Goal: Task Accomplishment & Management: Manage account settings

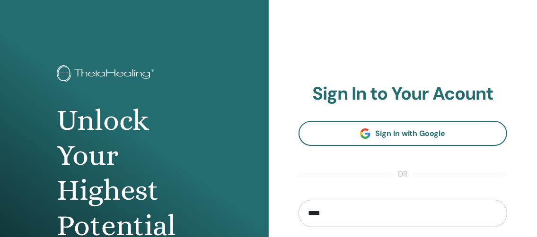
type input "**********"
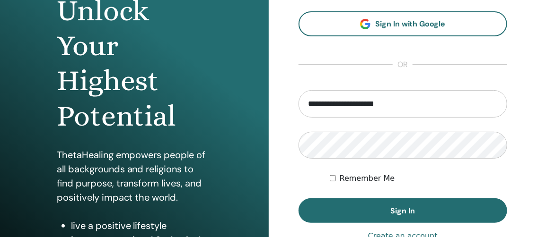
scroll to position [113, 0]
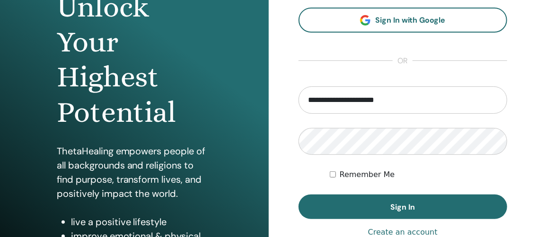
click at [401, 233] on link "Create an account" at bounding box center [403, 232] width 70 height 11
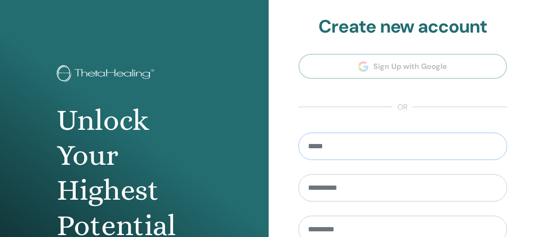
click at [359, 151] on input "email" at bounding box center [402, 146] width 209 height 27
type input "**********"
click at [331, 183] on input "text" at bounding box center [402, 187] width 209 height 27
type input "****"
click at [311, 230] on input "text" at bounding box center [402, 229] width 209 height 27
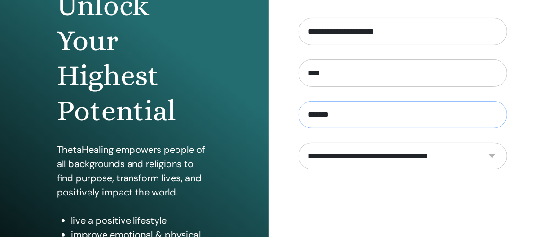
scroll to position [115, 0]
type input "*******"
click at [489, 154] on select "**********" at bounding box center [402, 155] width 209 height 27
select select "***"
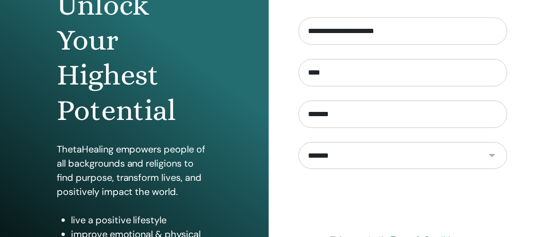
click at [298, 142] on select "**********" at bounding box center [402, 155] width 209 height 27
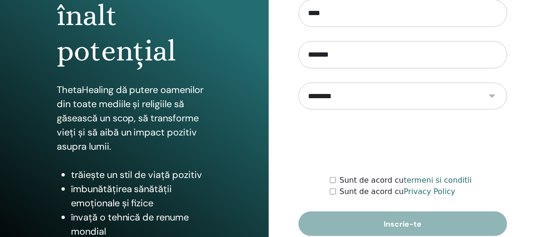
scroll to position [180, 0]
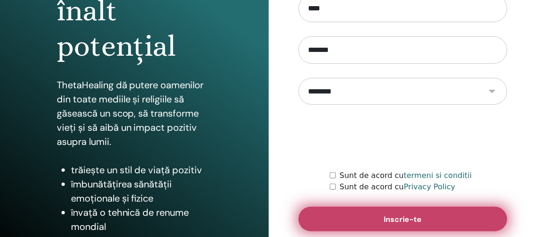
click at [334, 215] on button "Inscrie-te" at bounding box center [402, 219] width 209 height 25
click at [335, 220] on button "Inscrie-te" at bounding box center [402, 219] width 209 height 25
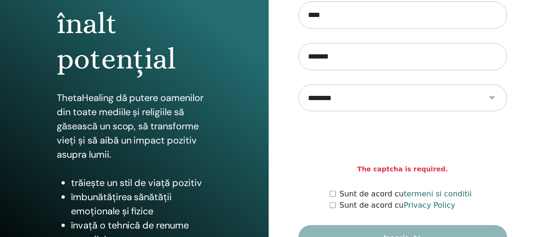
scroll to position [167, 0]
click at [333, 207] on div "Sunt de acord cu Privacy Policy" at bounding box center [418, 205] width 177 height 11
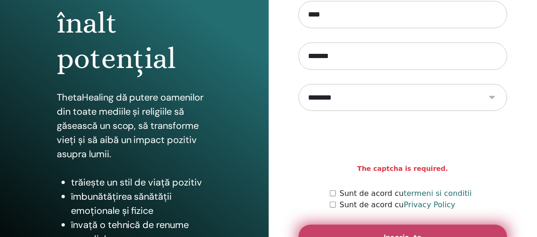
click at [337, 232] on button "Inscrie-te" at bounding box center [402, 237] width 209 height 25
click at [363, 226] on button "Inscrie-te" at bounding box center [402, 237] width 209 height 25
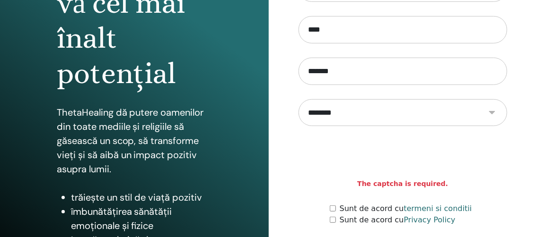
scroll to position [153, 0]
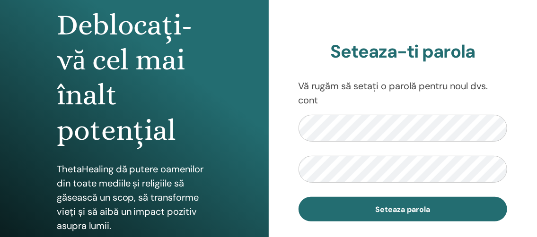
scroll to position [97, 0]
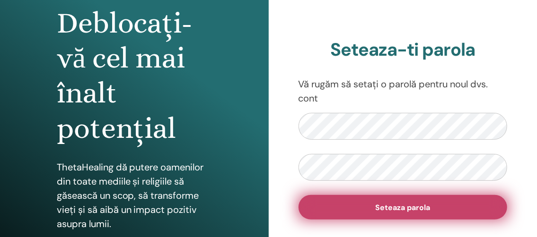
click at [316, 202] on button "Seteaza parola" at bounding box center [402, 207] width 209 height 25
click at [320, 204] on button "Seteaza parola" at bounding box center [402, 207] width 209 height 25
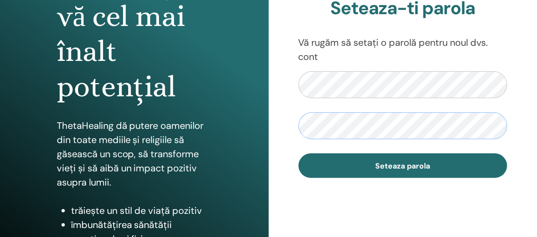
scroll to position [142, 0]
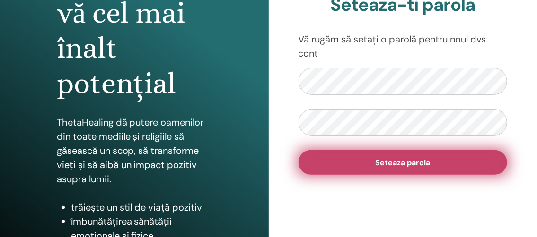
click at [443, 169] on button "Seteaza parola" at bounding box center [402, 162] width 209 height 25
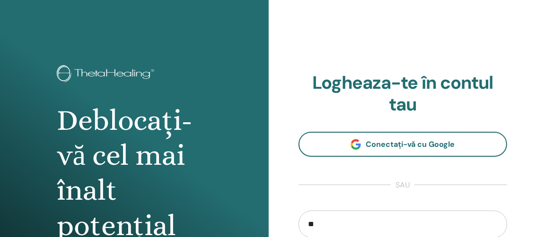
type input "**********"
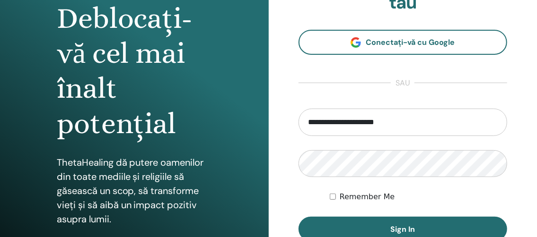
scroll to position [103, 0]
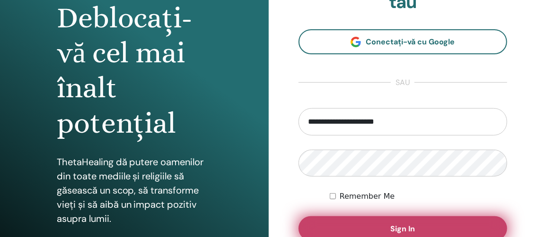
click at [337, 221] on button "Sign In" at bounding box center [402, 229] width 209 height 25
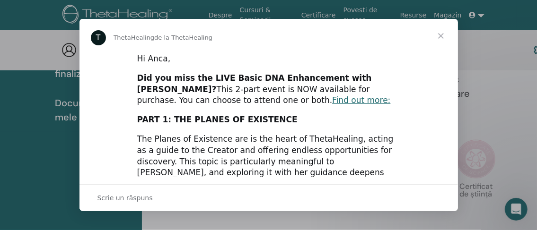
click at [438, 37] on span "Închidere" at bounding box center [441, 36] width 34 height 34
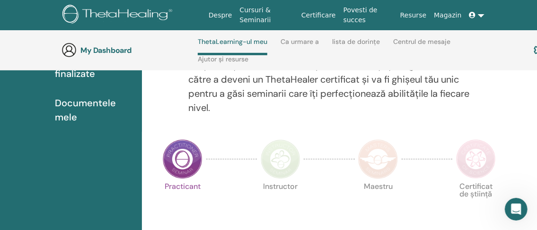
click at [114, 49] on h3 "My Dashboard" at bounding box center [127, 50] width 95 height 9
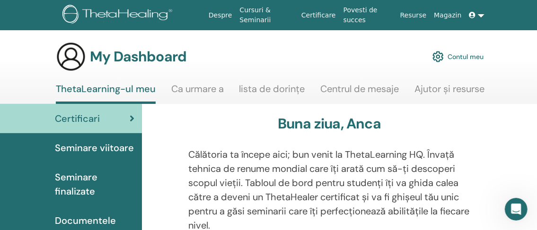
click at [437, 54] on img at bounding box center [437, 57] width 11 height 16
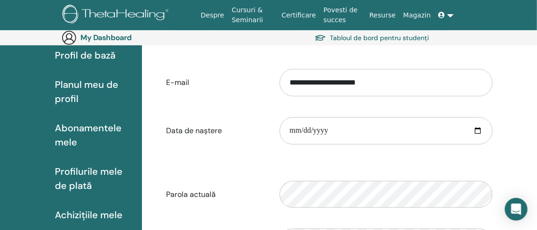
scroll to position [95, 0]
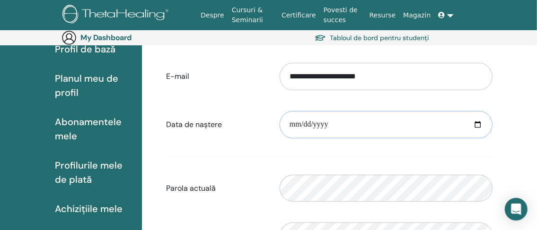
click at [288, 124] on input "date" at bounding box center [385, 124] width 213 height 27
type input "**********"
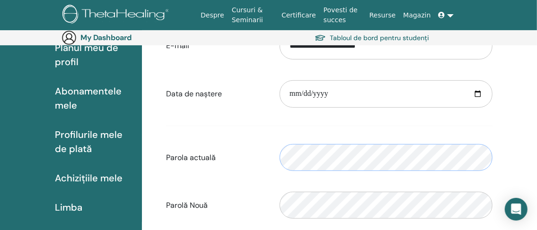
scroll to position [173, 0]
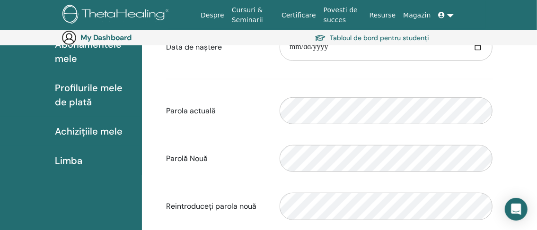
click at [521, 95] on div "**********" at bounding box center [355, 151] width 426 height 447
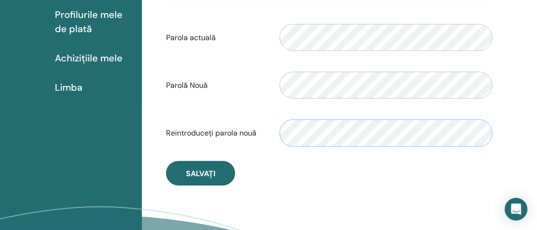
scroll to position [249, 0]
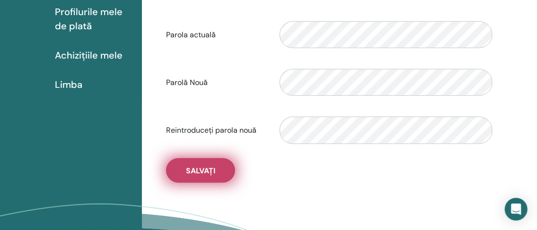
click at [213, 166] on span "Salvați" at bounding box center [200, 171] width 29 height 10
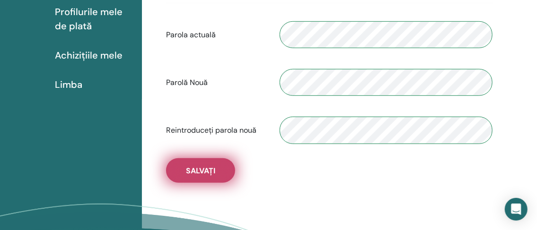
click at [196, 166] on span "Salvați" at bounding box center [200, 171] width 29 height 10
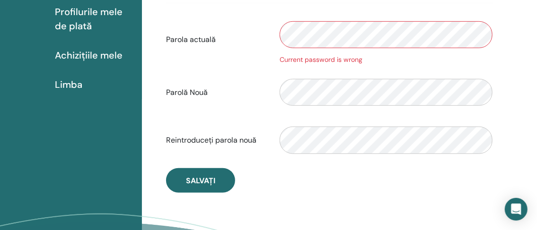
click at [364, 55] on div "Current password is wrong" at bounding box center [385, 60] width 213 height 10
click at [360, 60] on div "Current password is wrong" at bounding box center [385, 60] width 213 height 10
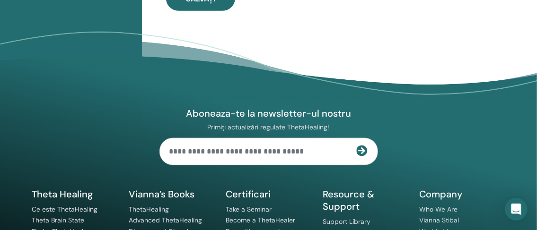
scroll to position [447, 0]
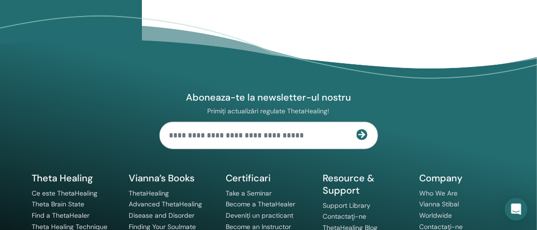
click at [201, 125] on input "text" at bounding box center [258, 135] width 197 height 26
type input "**********"
click at [362, 130] on icon at bounding box center [361, 134] width 11 height 11
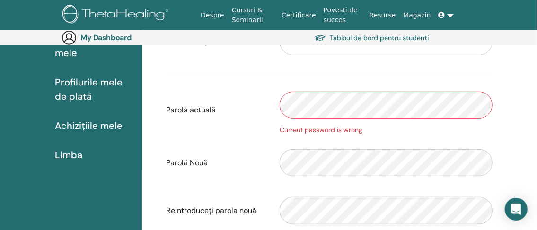
scroll to position [180, 0]
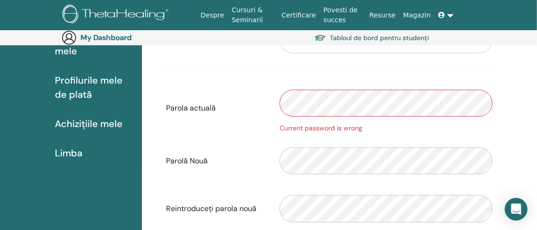
click at [444, 16] on icon at bounding box center [441, 15] width 7 height 7
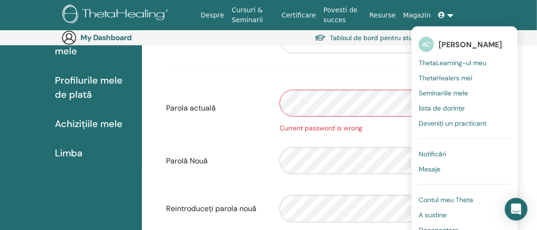
click at [455, 200] on span "Contul meu Theta" at bounding box center [445, 200] width 54 height 9
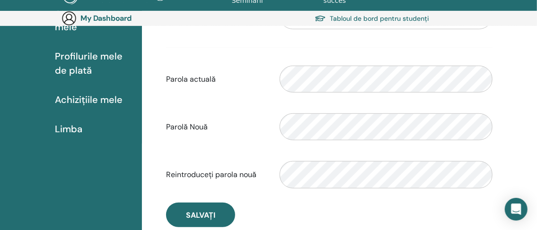
scroll to position [207, 0]
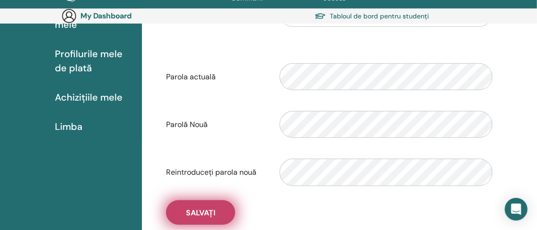
click at [211, 205] on button "Salvați" at bounding box center [200, 212] width 69 height 25
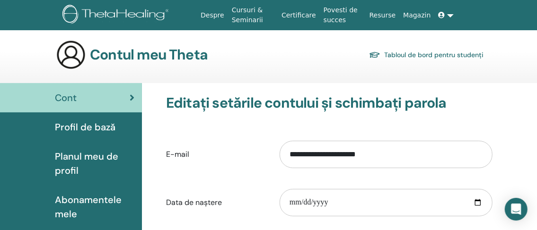
scroll to position [0, 0]
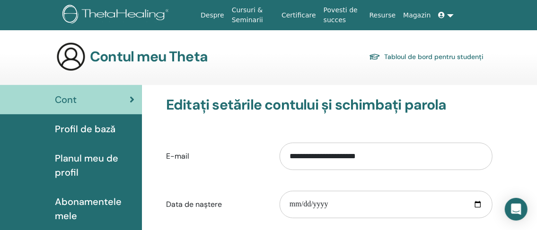
click at [452, 16] on link at bounding box center [445, 15] width 23 height 17
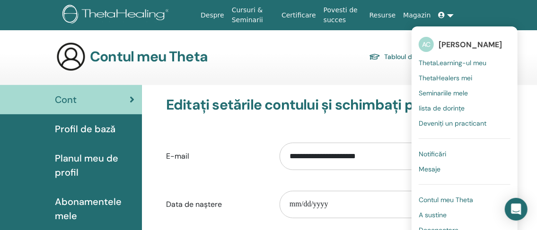
click at [424, 122] on span "Deveniți un practicant" at bounding box center [452, 123] width 68 height 9
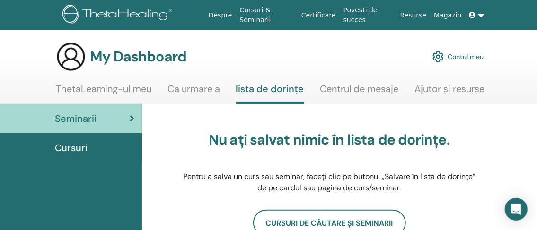
click at [479, 17] on link at bounding box center [476, 15] width 23 height 17
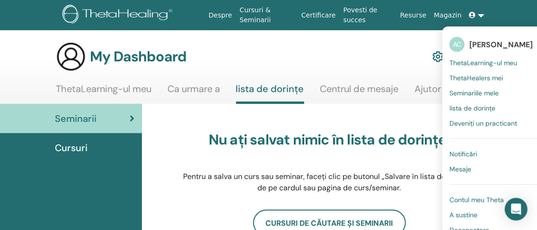
click at [188, 90] on link "Ca urmare a" at bounding box center [193, 92] width 52 height 18
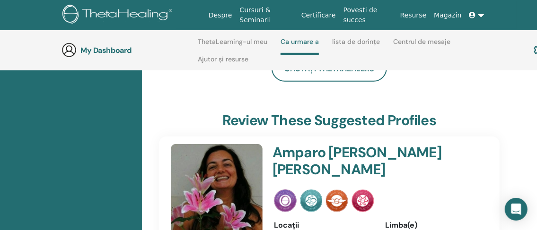
scroll to position [200, 0]
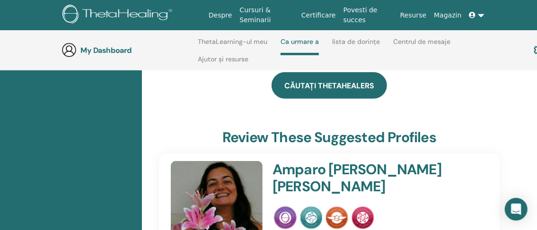
click at [356, 74] on link "Căutați ThetaHealers" at bounding box center [328, 85] width 115 height 26
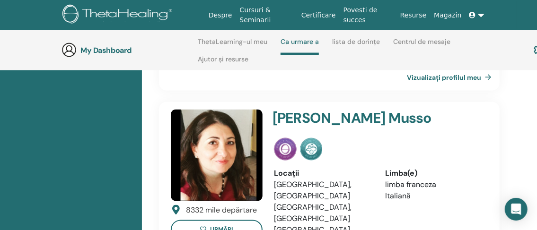
scroll to position [669, 0]
